Goal: Find specific page/section: Find specific page/section

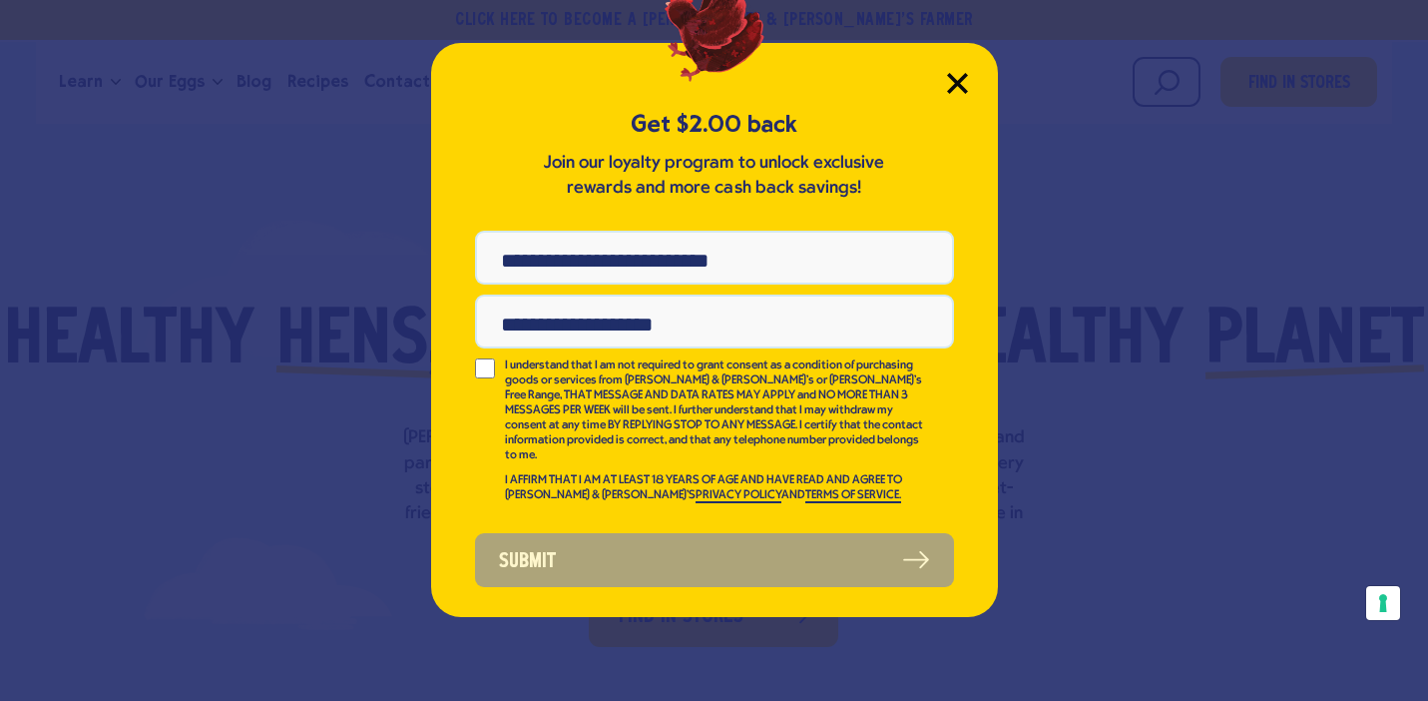
click at [962, 85] on icon "Close Modal" at bounding box center [957, 83] width 21 height 21
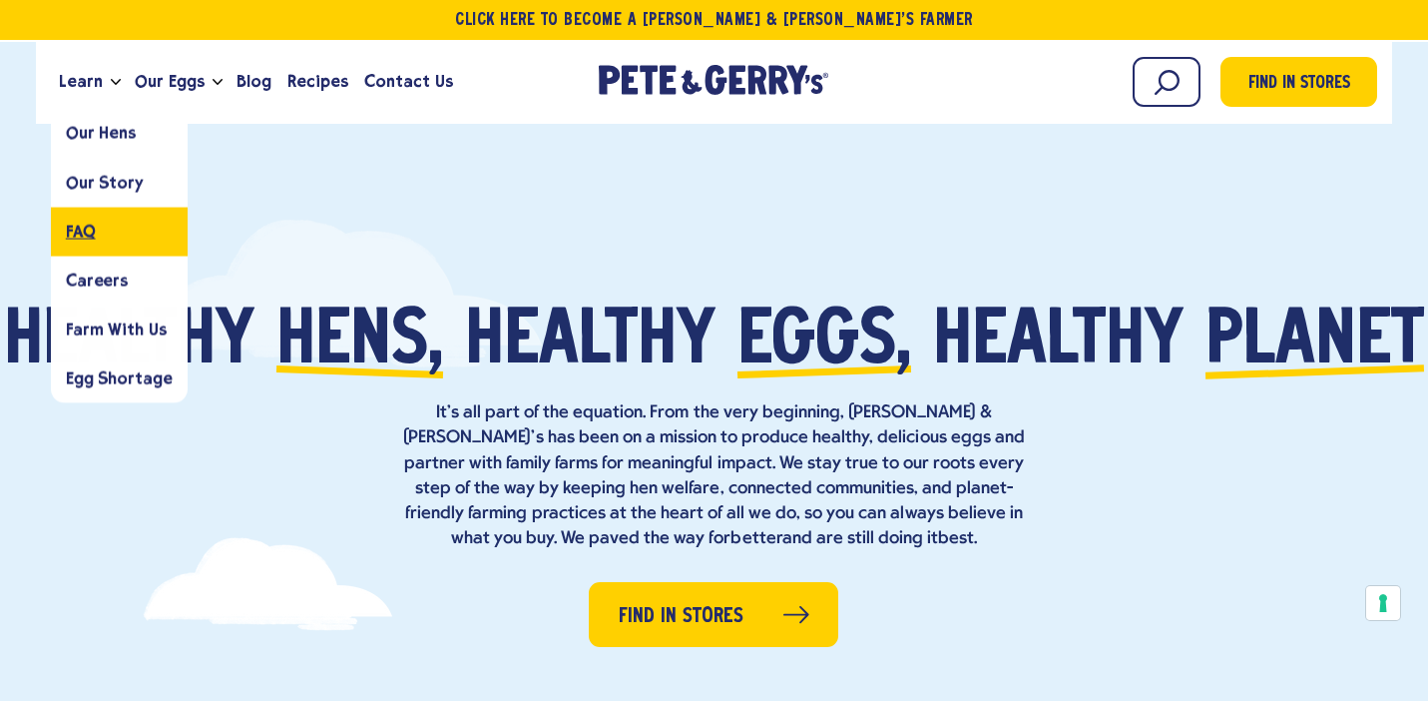
click at [100, 216] on link "FAQ" at bounding box center [119, 231] width 137 height 49
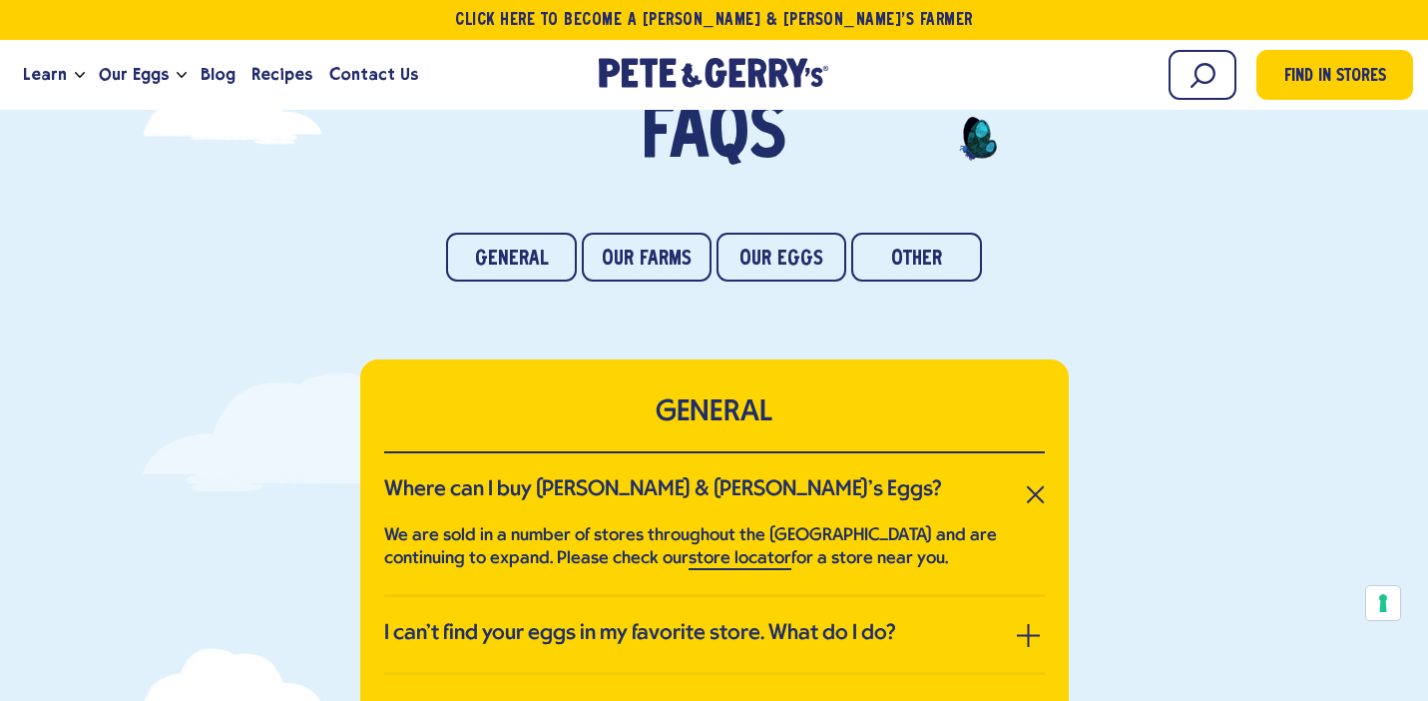
scroll to position [192, 0]
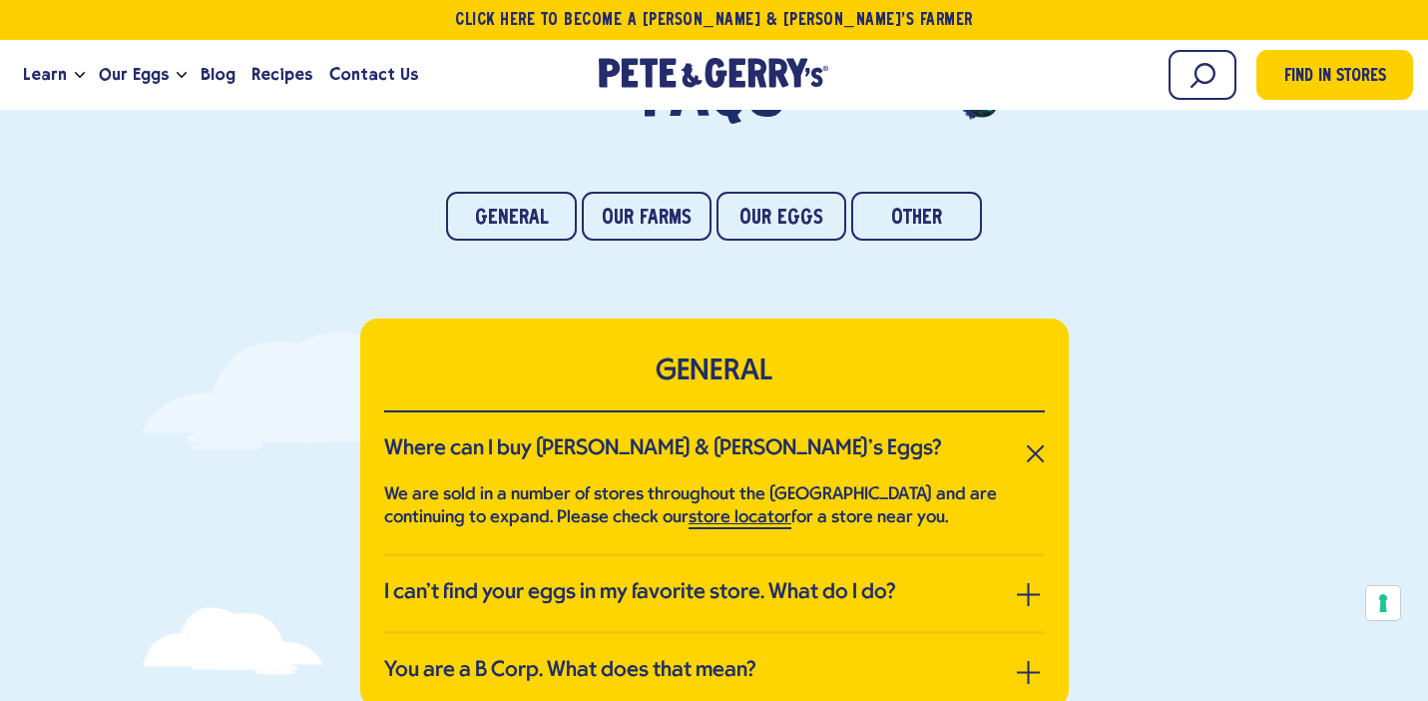
click at [744, 519] on link "store locator" at bounding box center [740, 518] width 103 height 21
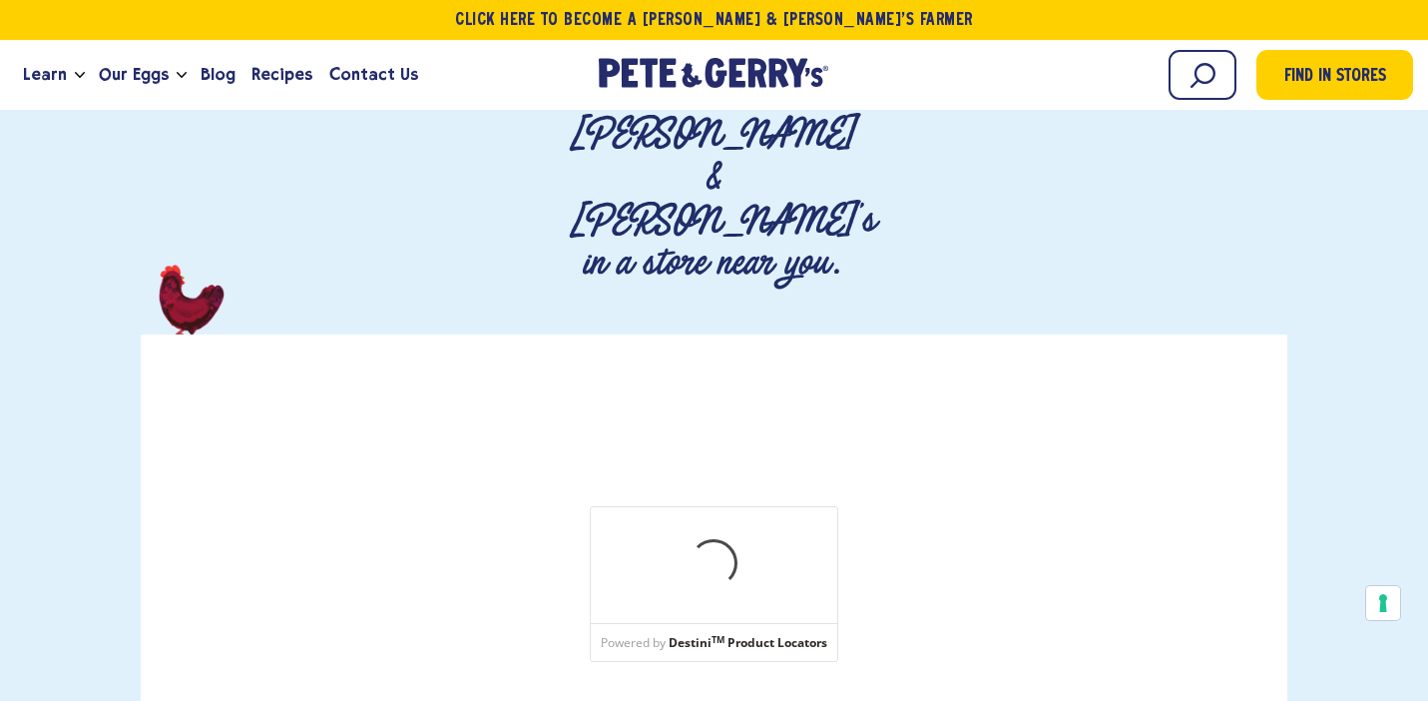
scroll to position [277, 0]
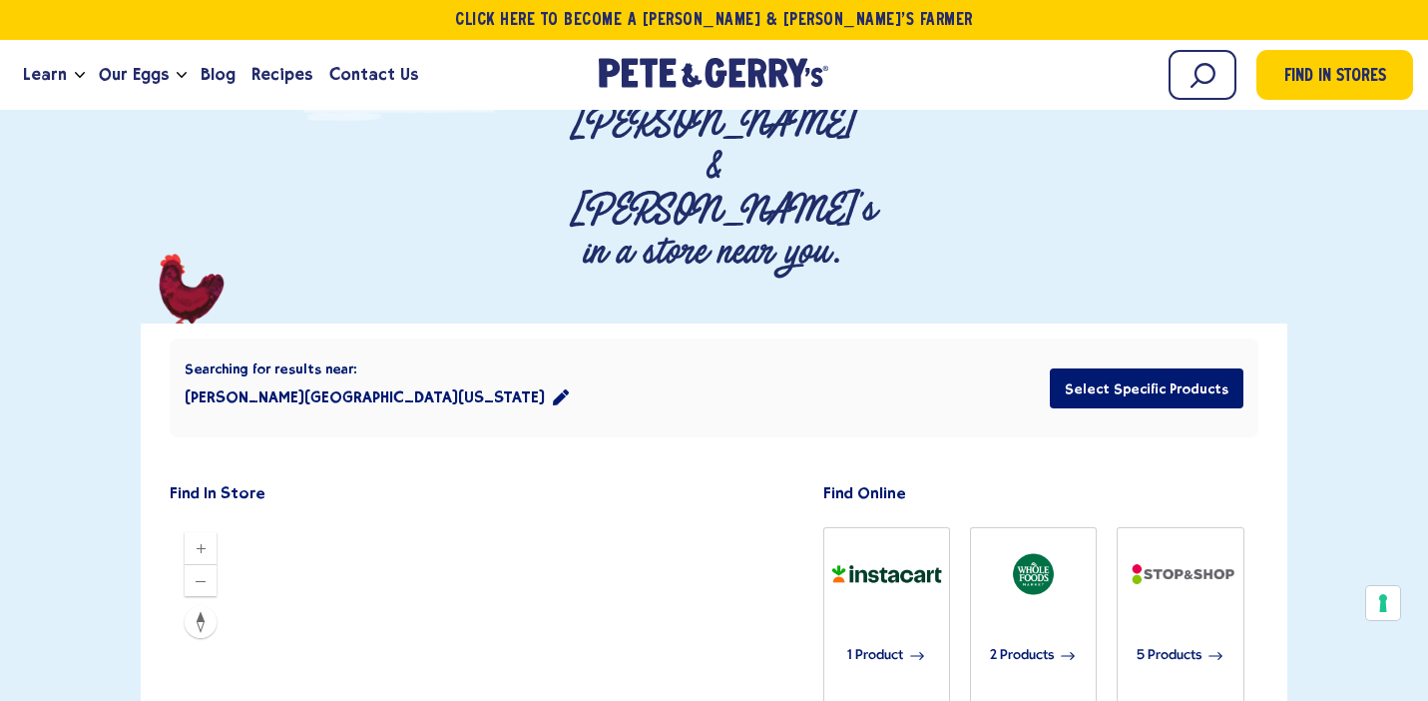
click at [364, 377] on button "Newton Center, Massachusetts 02459" at bounding box center [377, 397] width 384 height 40
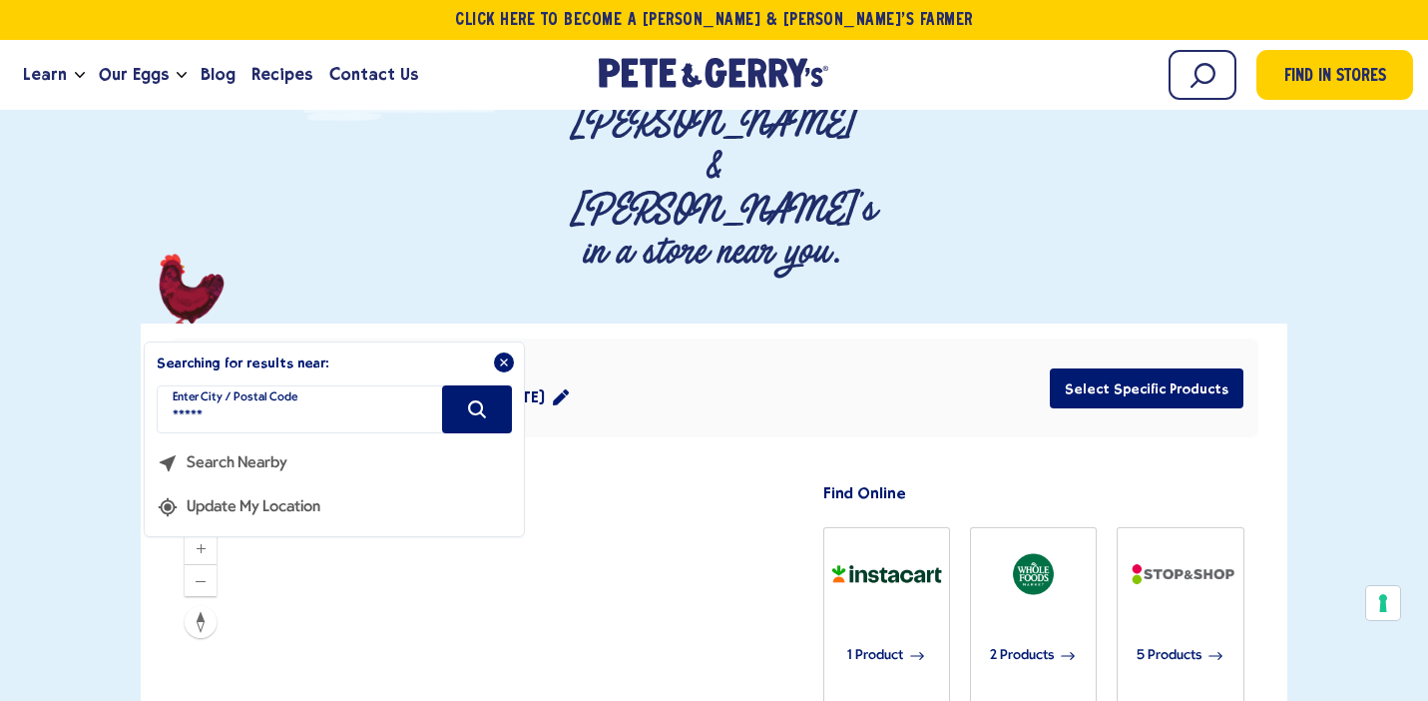
drag, startPoint x: 318, startPoint y: 284, endPoint x: 0, endPoint y: 265, distance: 318.9
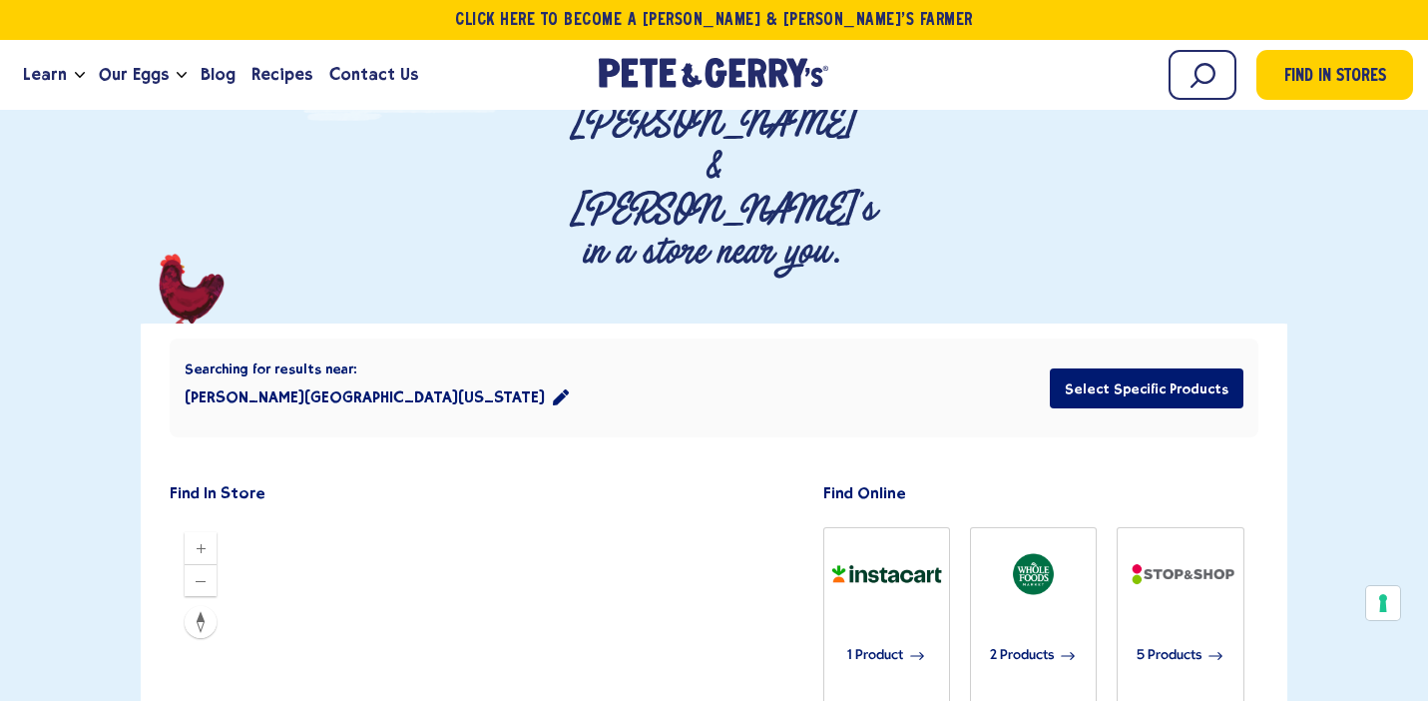
type input "*****"
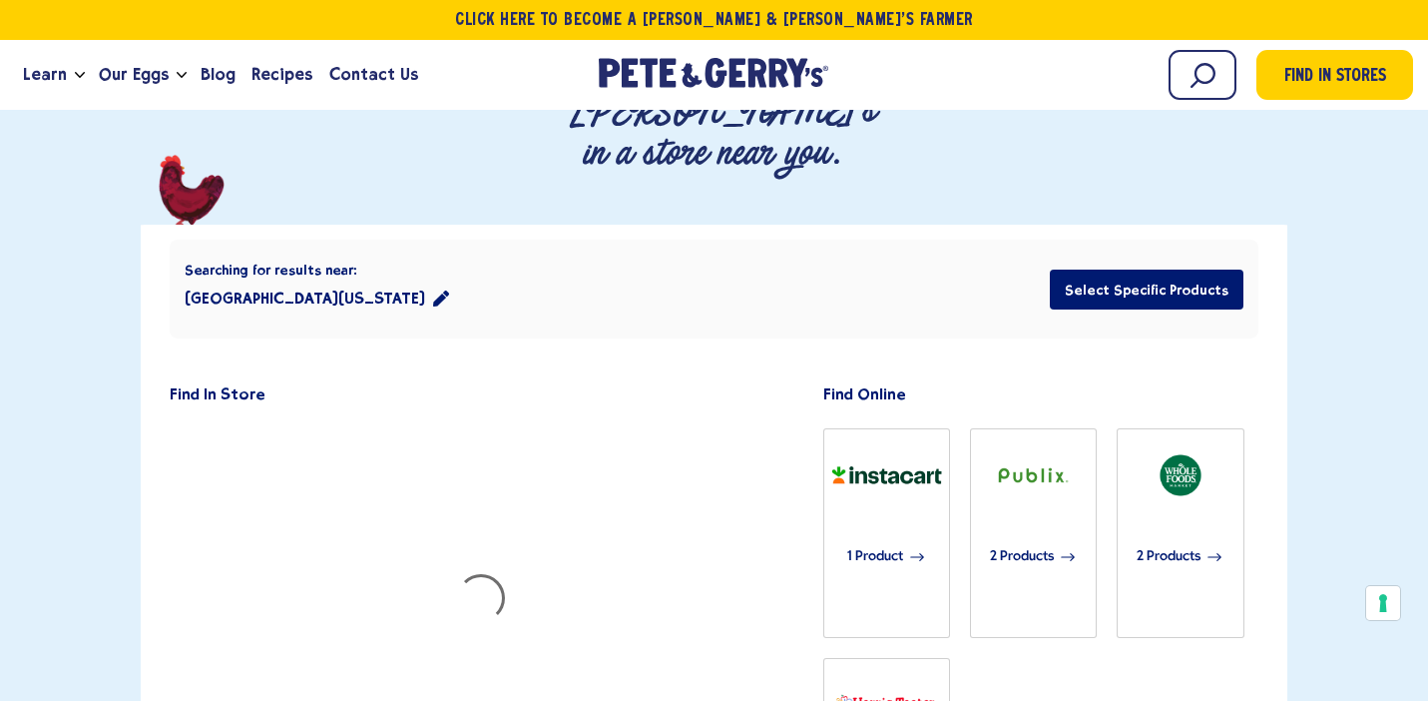
scroll to position [423, 0]
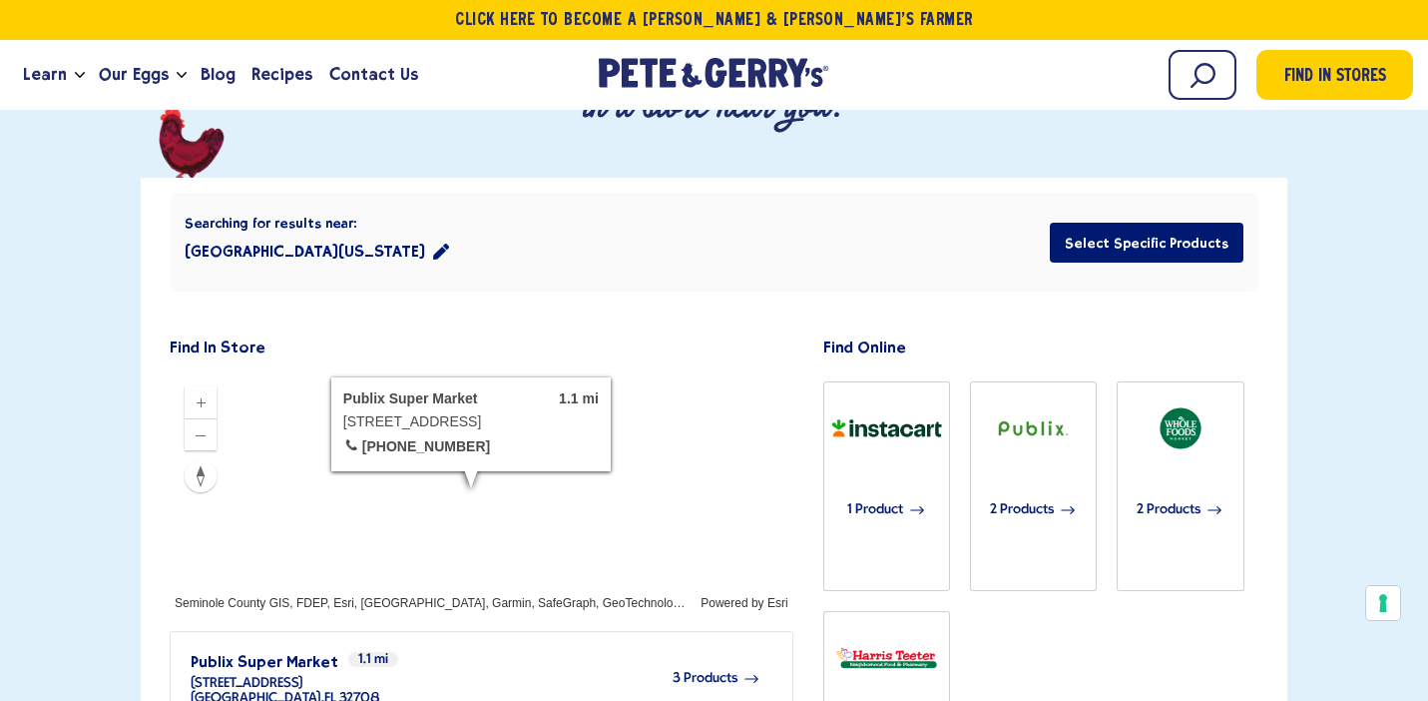
click at [726, 671] on span "3 Products" at bounding box center [705, 678] width 65 height 15
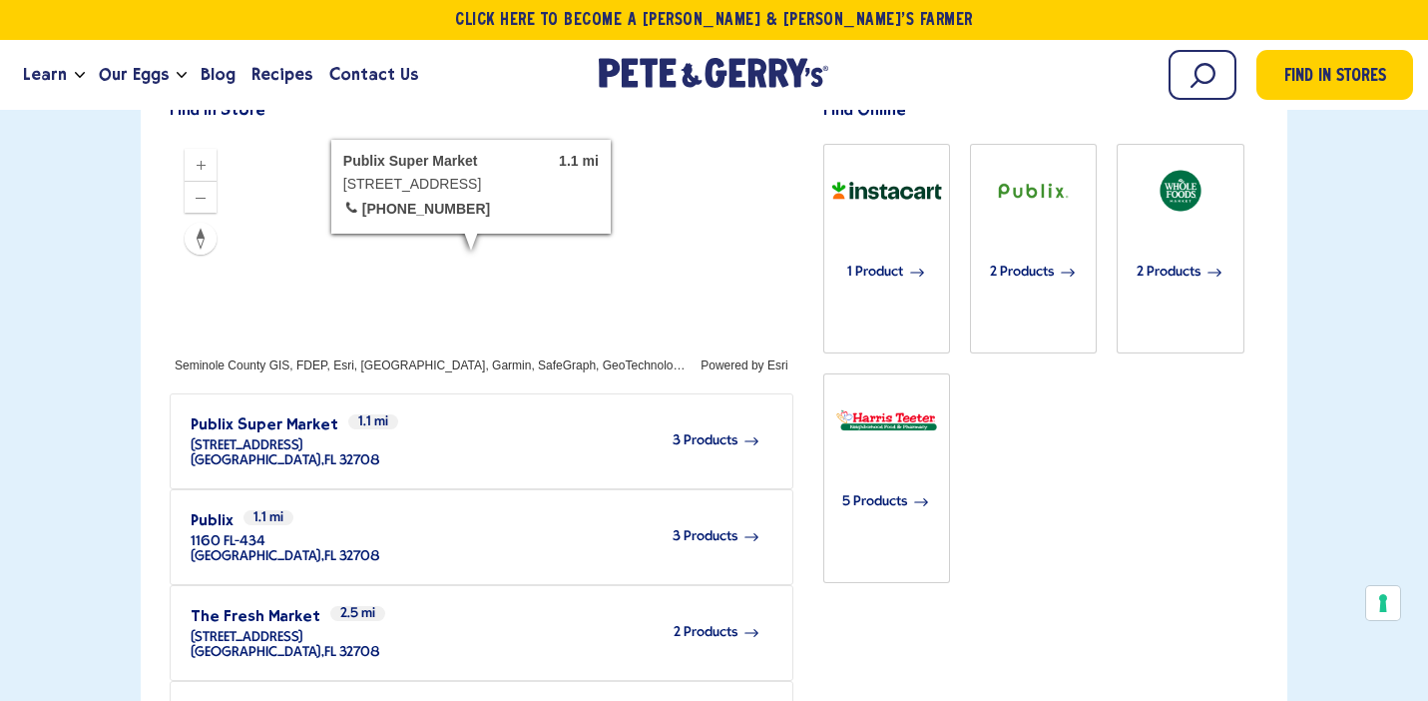
scroll to position [1, 0]
click at [708, 528] on span "3 Products" at bounding box center [705, 535] width 65 height 15
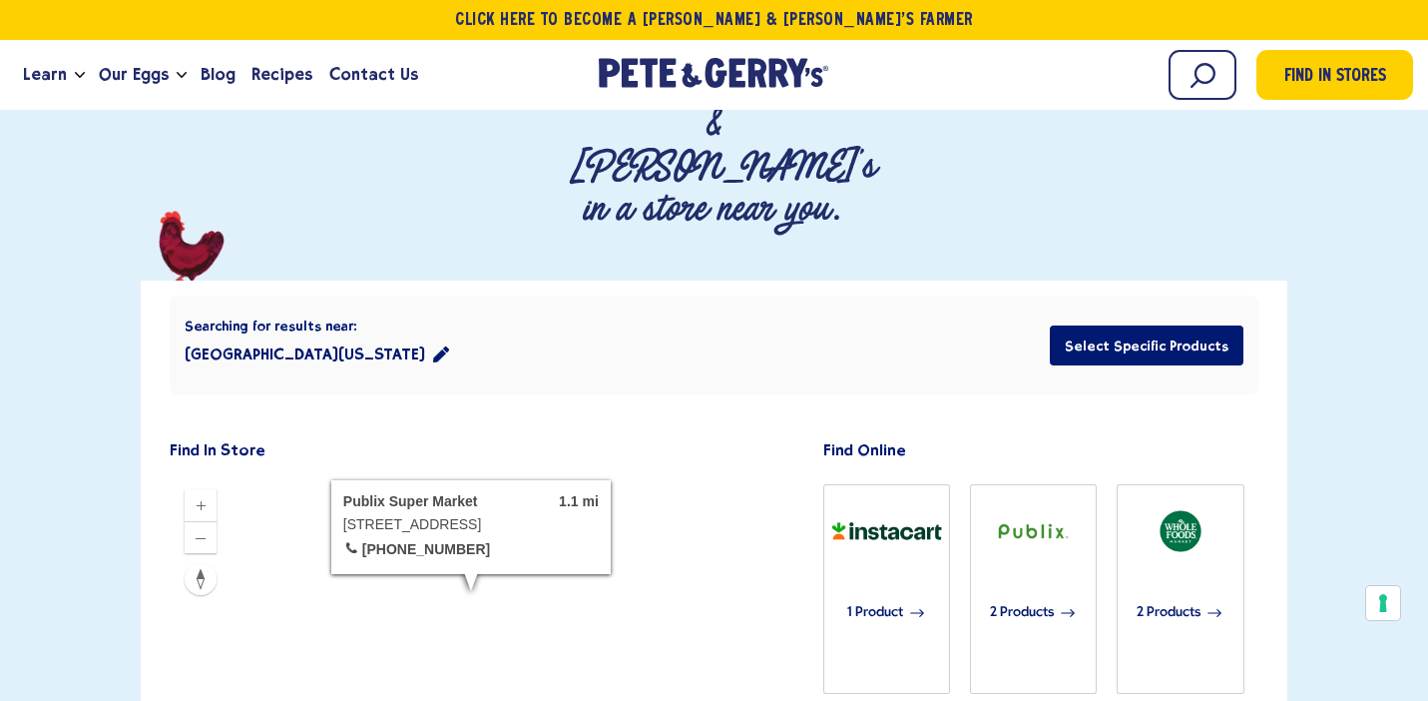
scroll to position [297, 0]
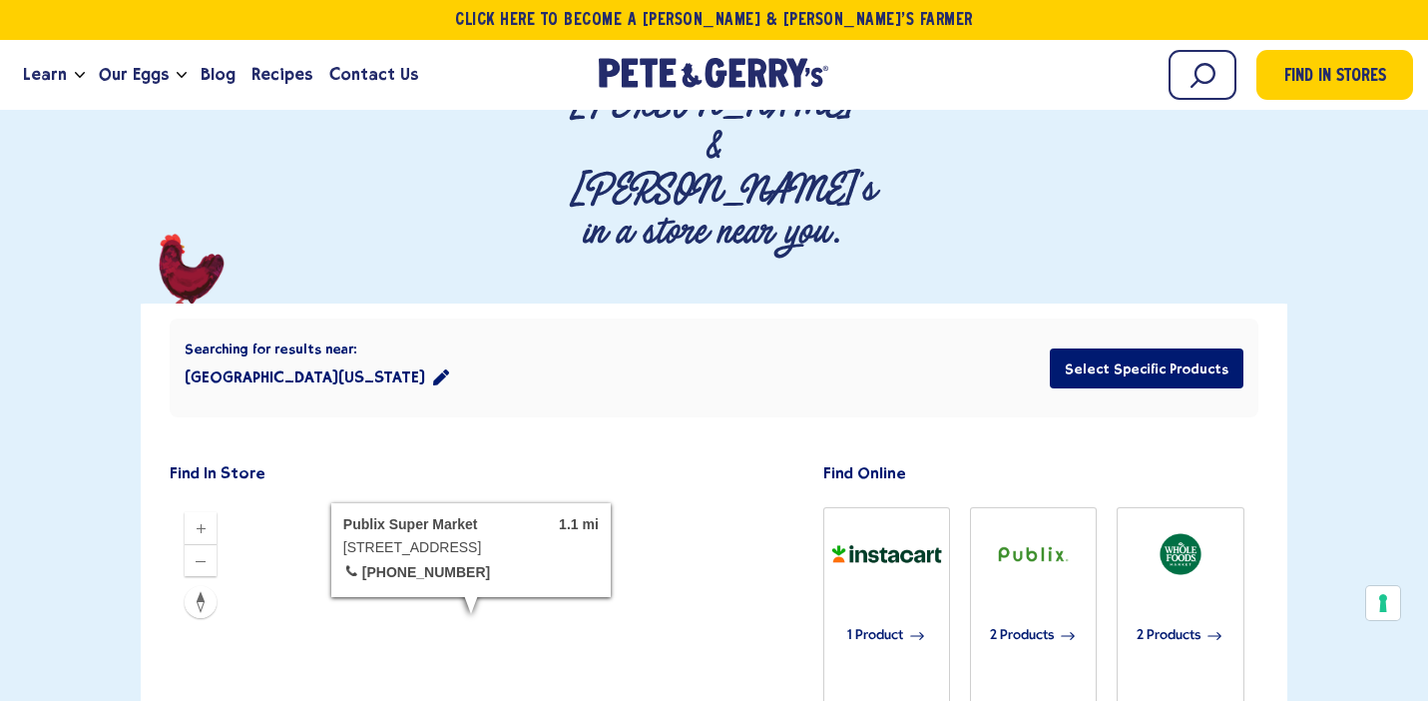
click at [433, 369] on icon "location filter" at bounding box center [441, 377] width 16 height 16
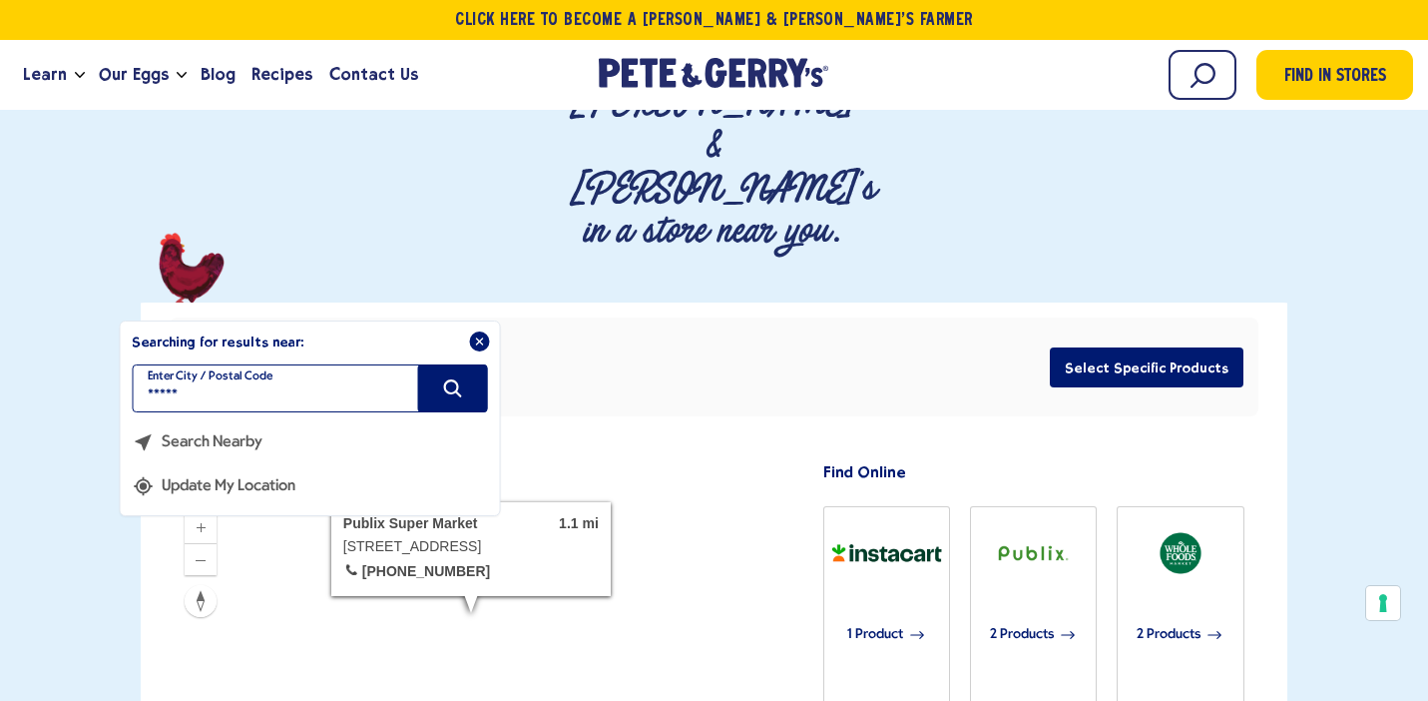
scroll to position [295, 0]
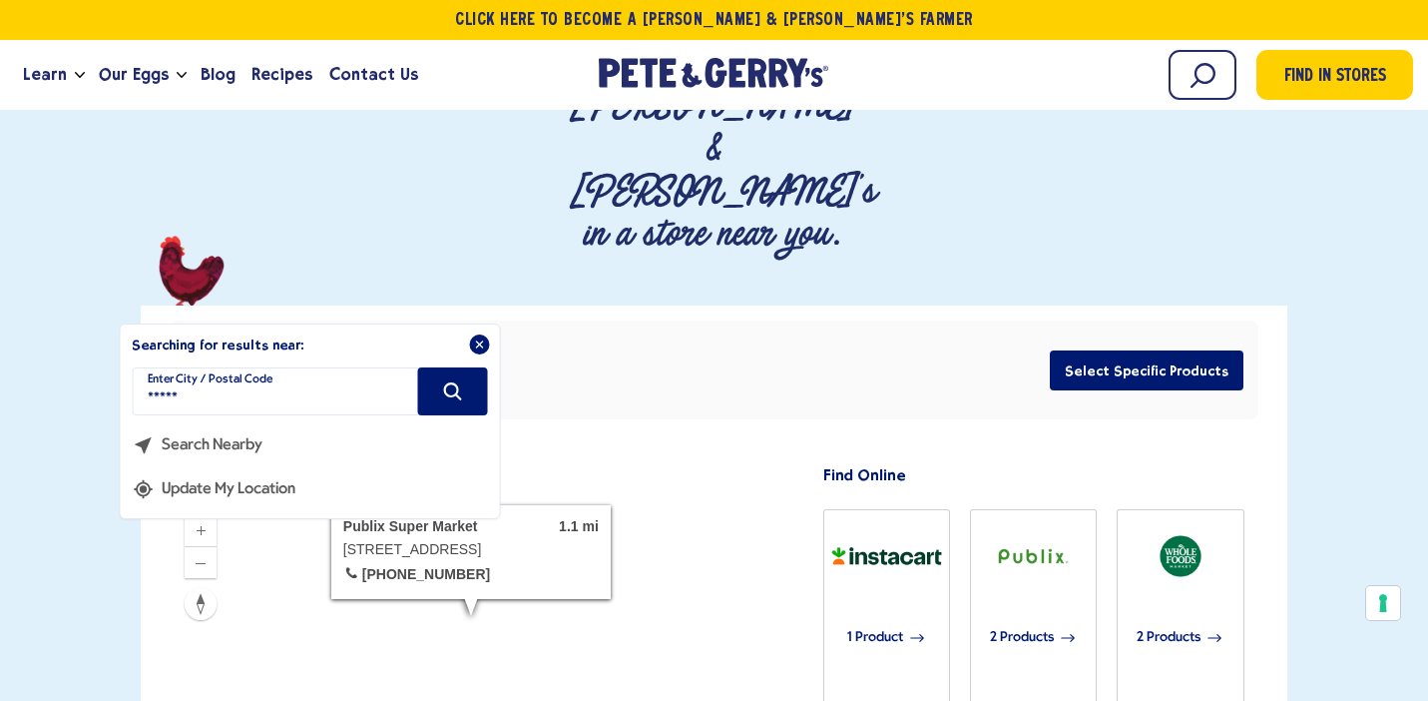
drag, startPoint x: 374, startPoint y: 259, endPoint x: 222, endPoint y: 292, distance: 156.2
click at [222, 367] on div "In the following text field you can enter a new postal code or city to update t…" at bounding box center [309, 435] width 355 height 136
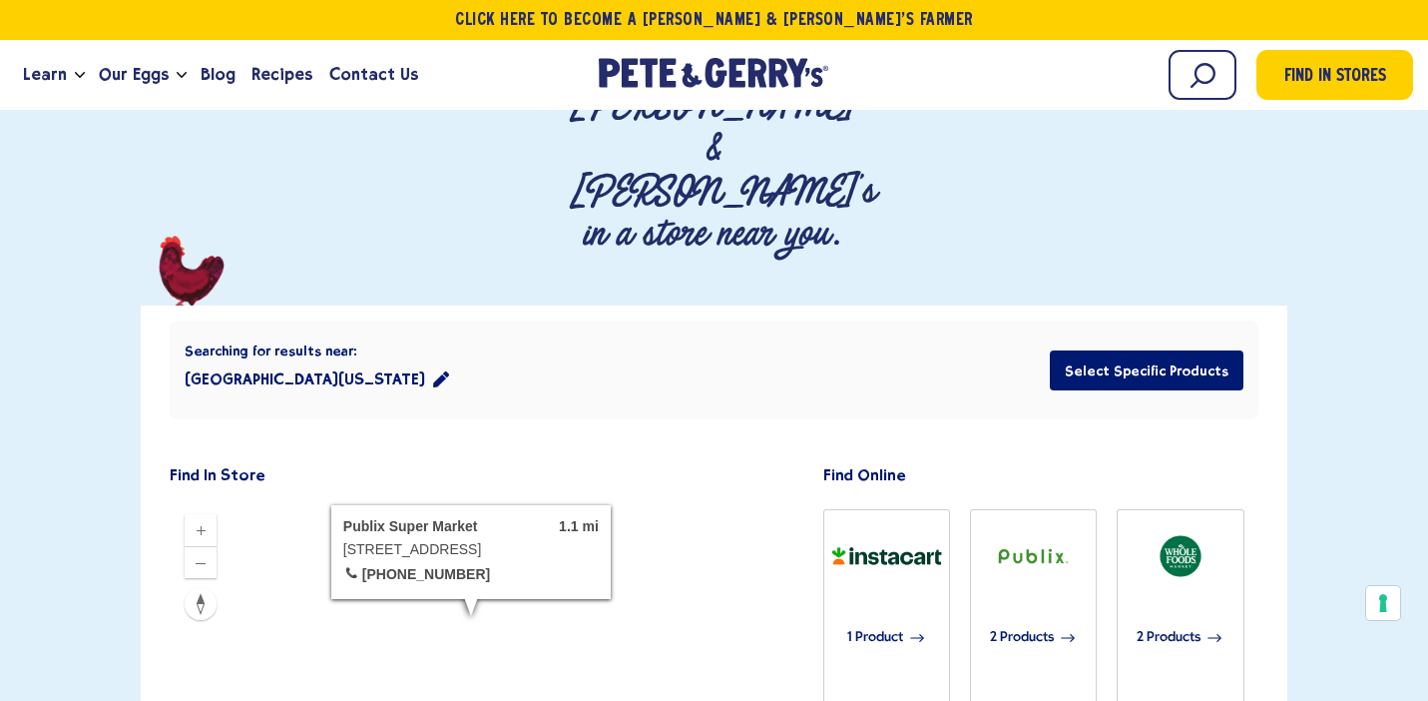
type input "**********"
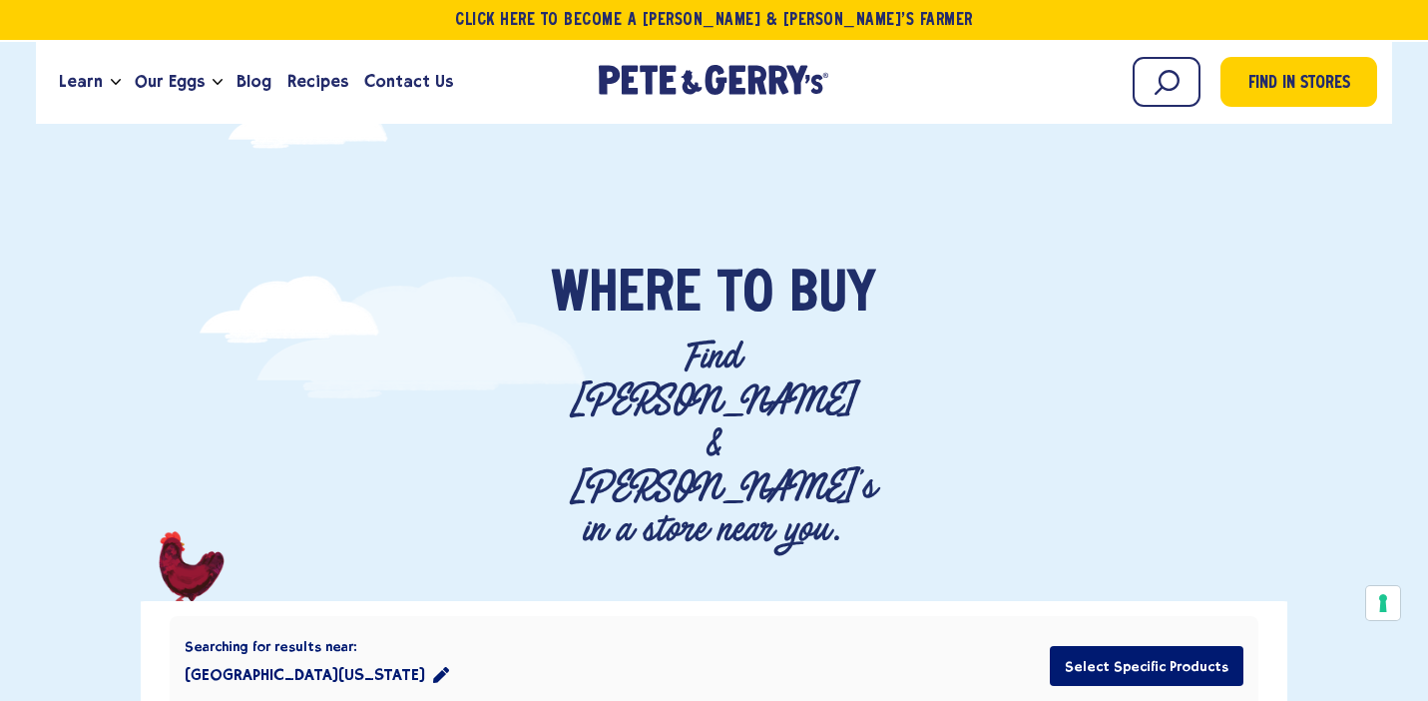
scroll to position [4, 0]
